Goal: Information Seeking & Learning: Learn about a topic

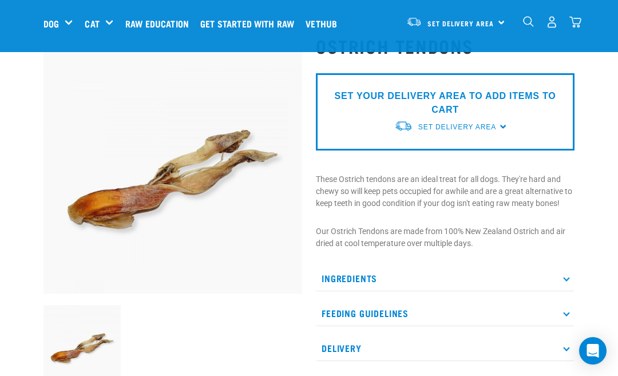
scroll to position [49, 0]
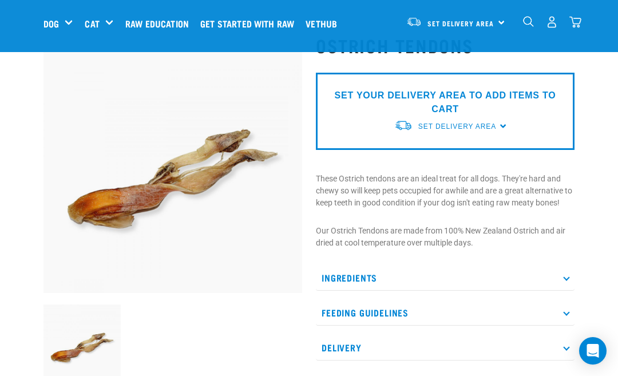
click at [343, 312] on p "Feeding Guidelines" at bounding box center [445, 313] width 259 height 26
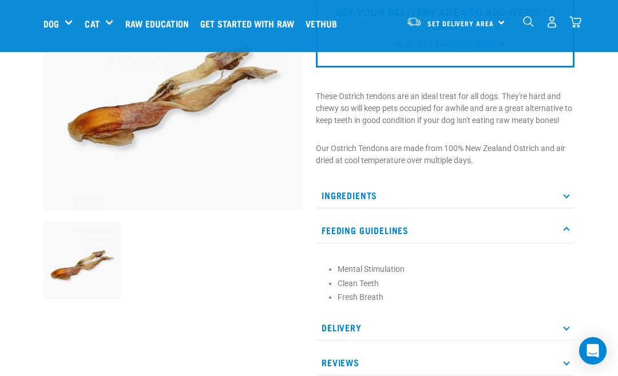
scroll to position [136, 0]
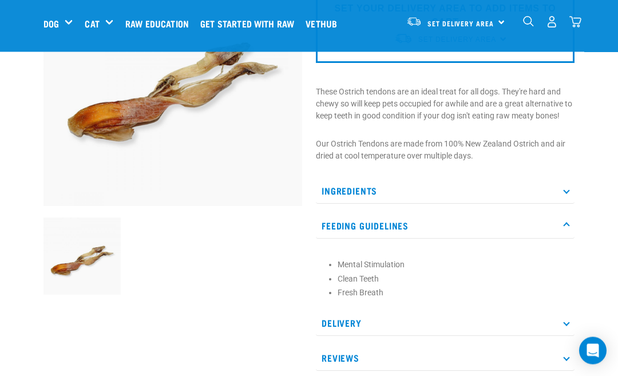
click at [271, 311] on div at bounding box center [173, 159] width 272 height 455
click at [347, 351] on p "Reviews" at bounding box center [445, 359] width 259 height 26
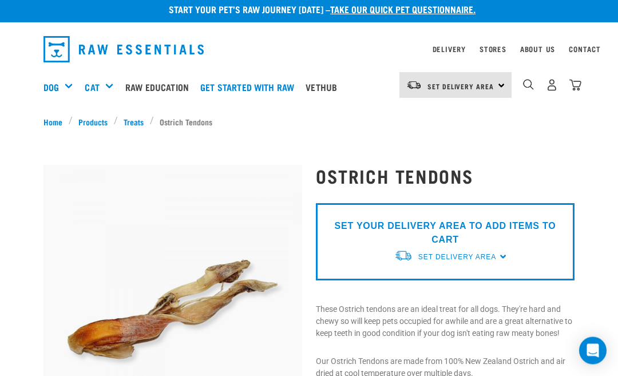
scroll to position [0, 0]
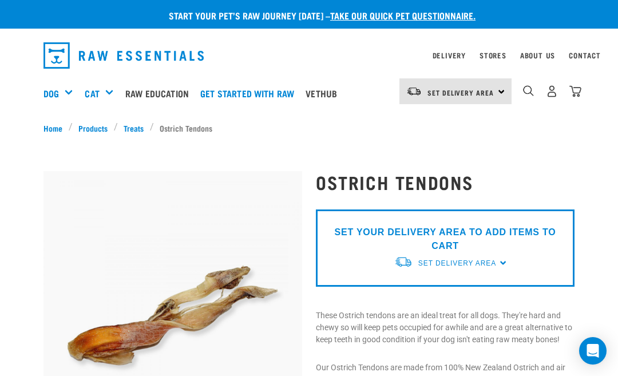
click at [448, 264] on span "Set Delivery Area" at bounding box center [457, 263] width 78 height 8
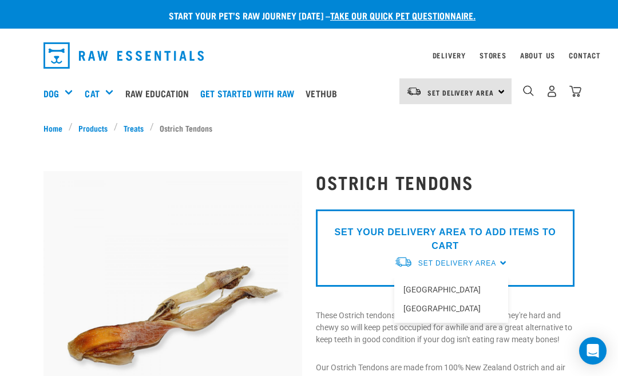
click at [410, 285] on link "[GEOGRAPHIC_DATA]" at bounding box center [451, 289] width 114 height 19
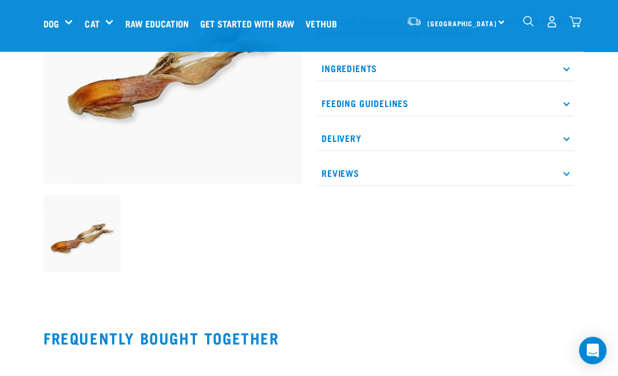
click at [92, 237] on img at bounding box center [81, 234] width 77 height 77
click at [141, 130] on img at bounding box center [172, 54] width 259 height 259
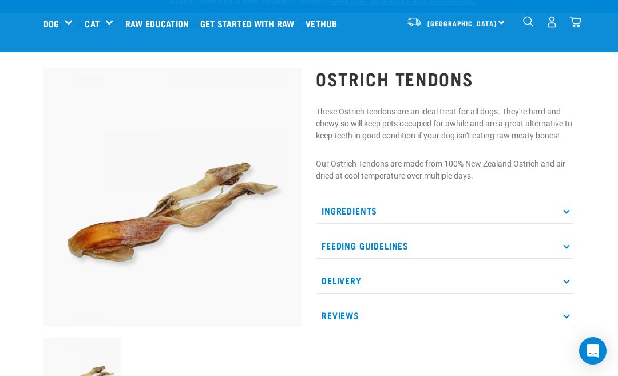
scroll to position [0, 0]
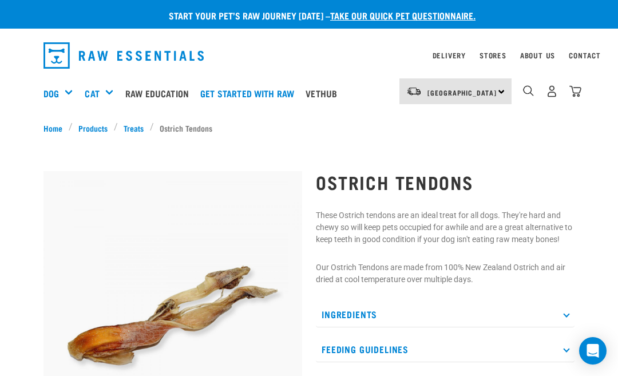
click at [195, 276] on img at bounding box center [172, 300] width 259 height 259
click at [201, 281] on img at bounding box center [172, 300] width 259 height 259
click at [207, 280] on img at bounding box center [172, 300] width 259 height 259
click at [208, 273] on img at bounding box center [172, 300] width 259 height 259
click at [207, 277] on img at bounding box center [172, 300] width 259 height 259
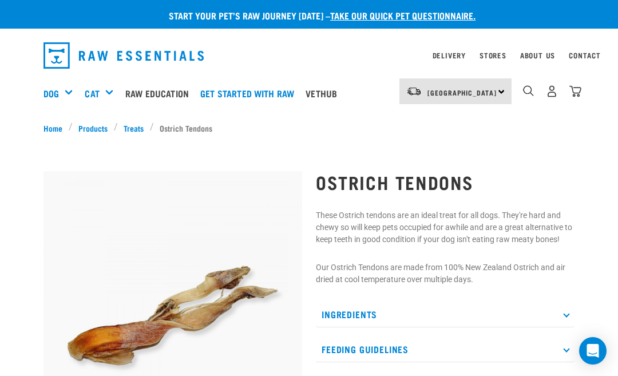
click at [210, 274] on img at bounding box center [172, 300] width 259 height 259
click at [212, 271] on img at bounding box center [172, 300] width 259 height 259
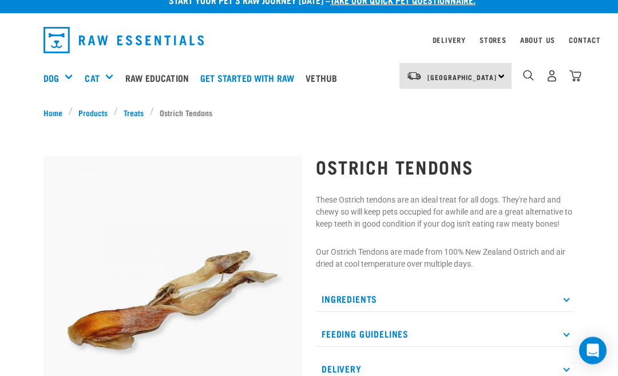
scroll to position [15, 0]
click at [331, 365] on p "Delivery" at bounding box center [445, 369] width 259 height 26
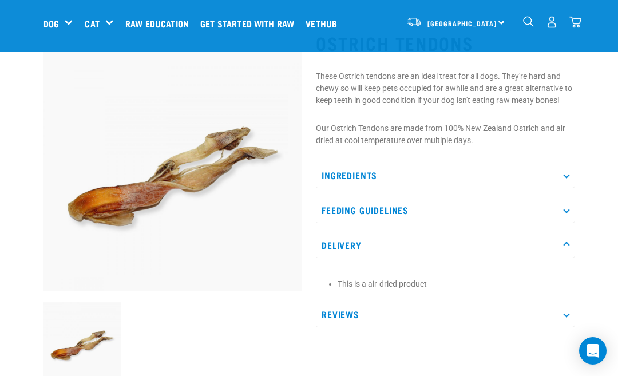
scroll to position [0, 0]
